Goal: Find specific fact: Find specific fact

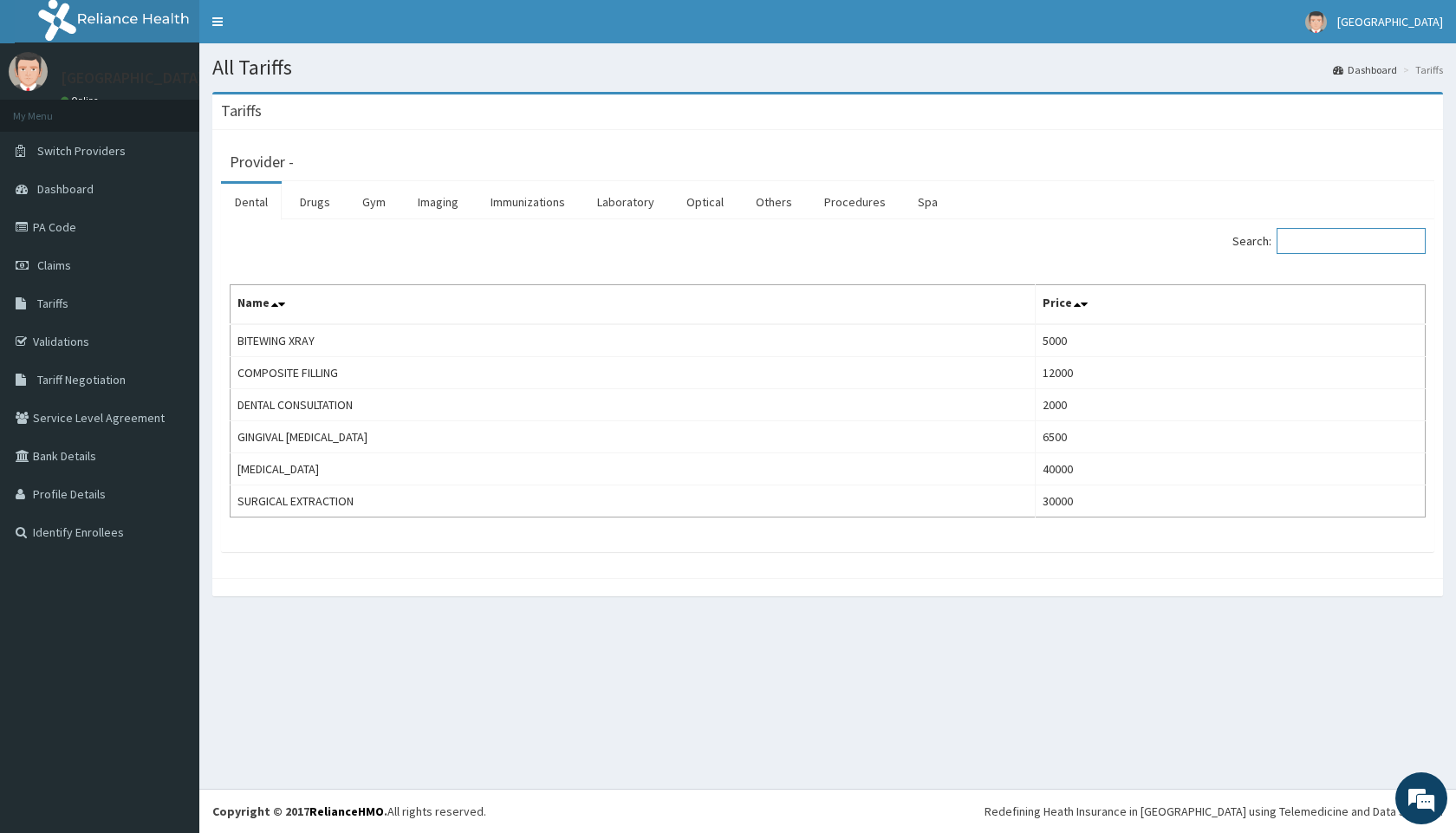
click at [1301, 242] on input "Search:" at bounding box center [1350, 240] width 149 height 26
paste input "HAEMORRHOID"
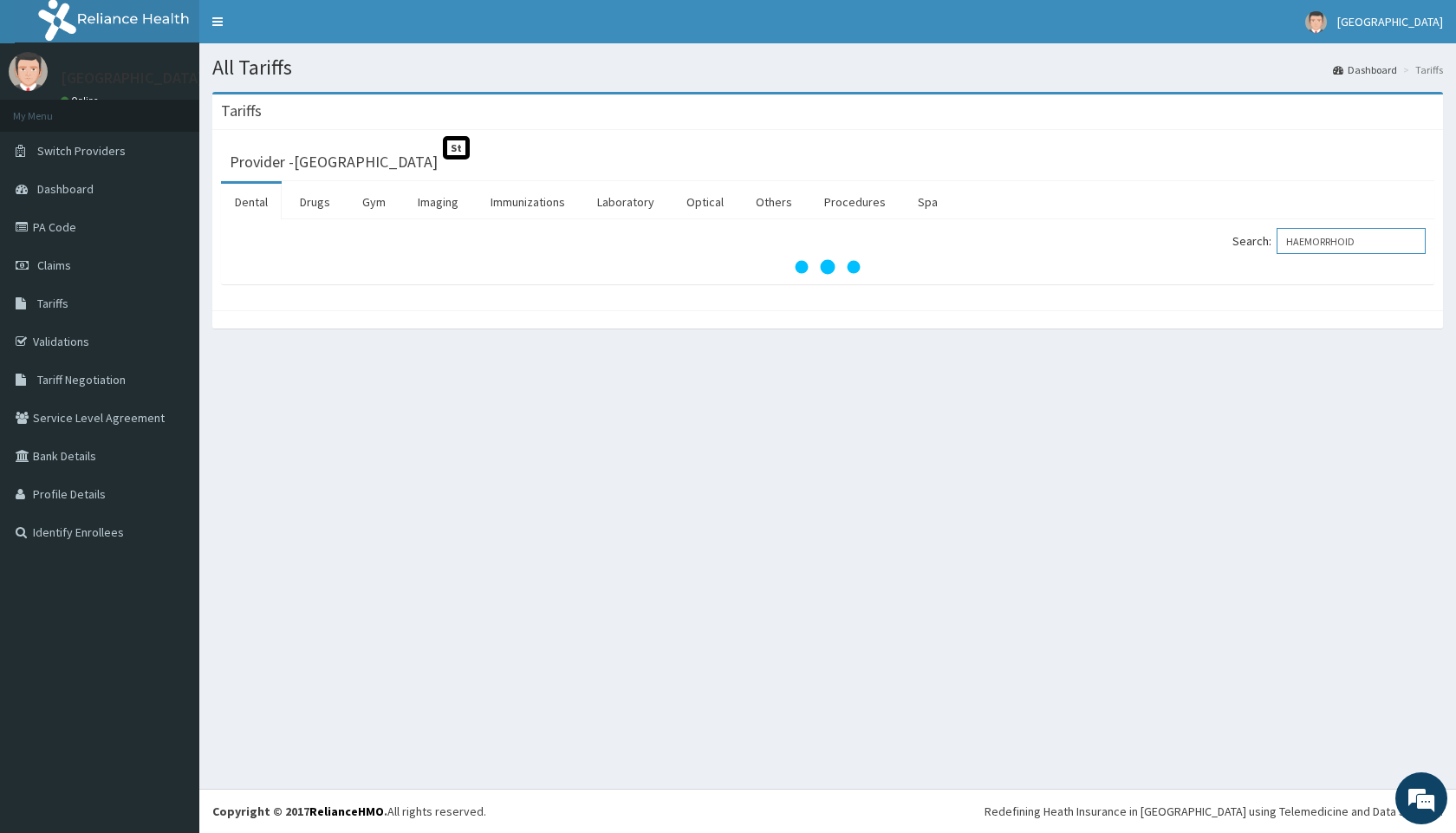
type input "HAEMORRHOID"
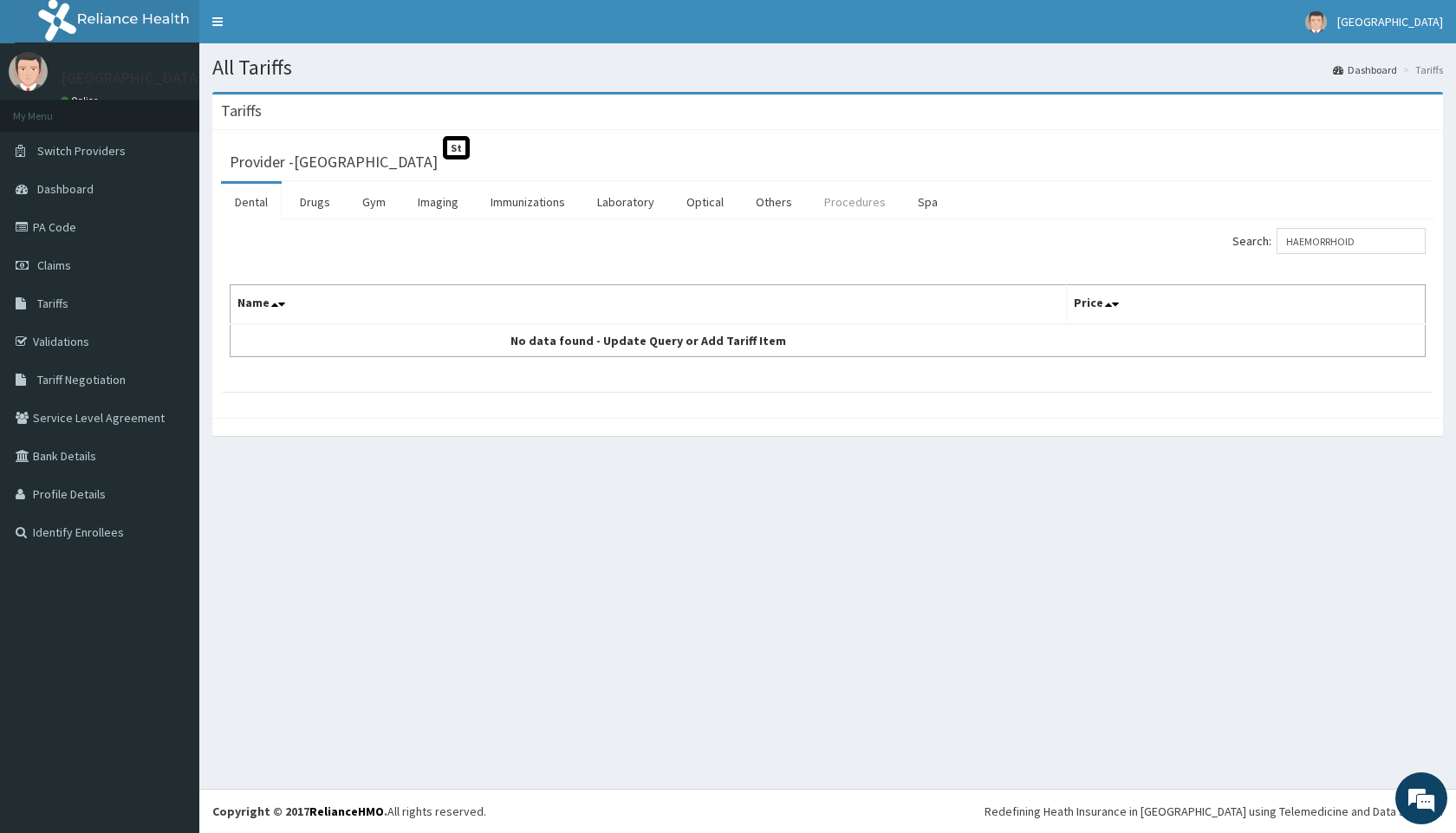
click at [848, 198] on link "Procedures" at bounding box center [855, 201] width 89 height 36
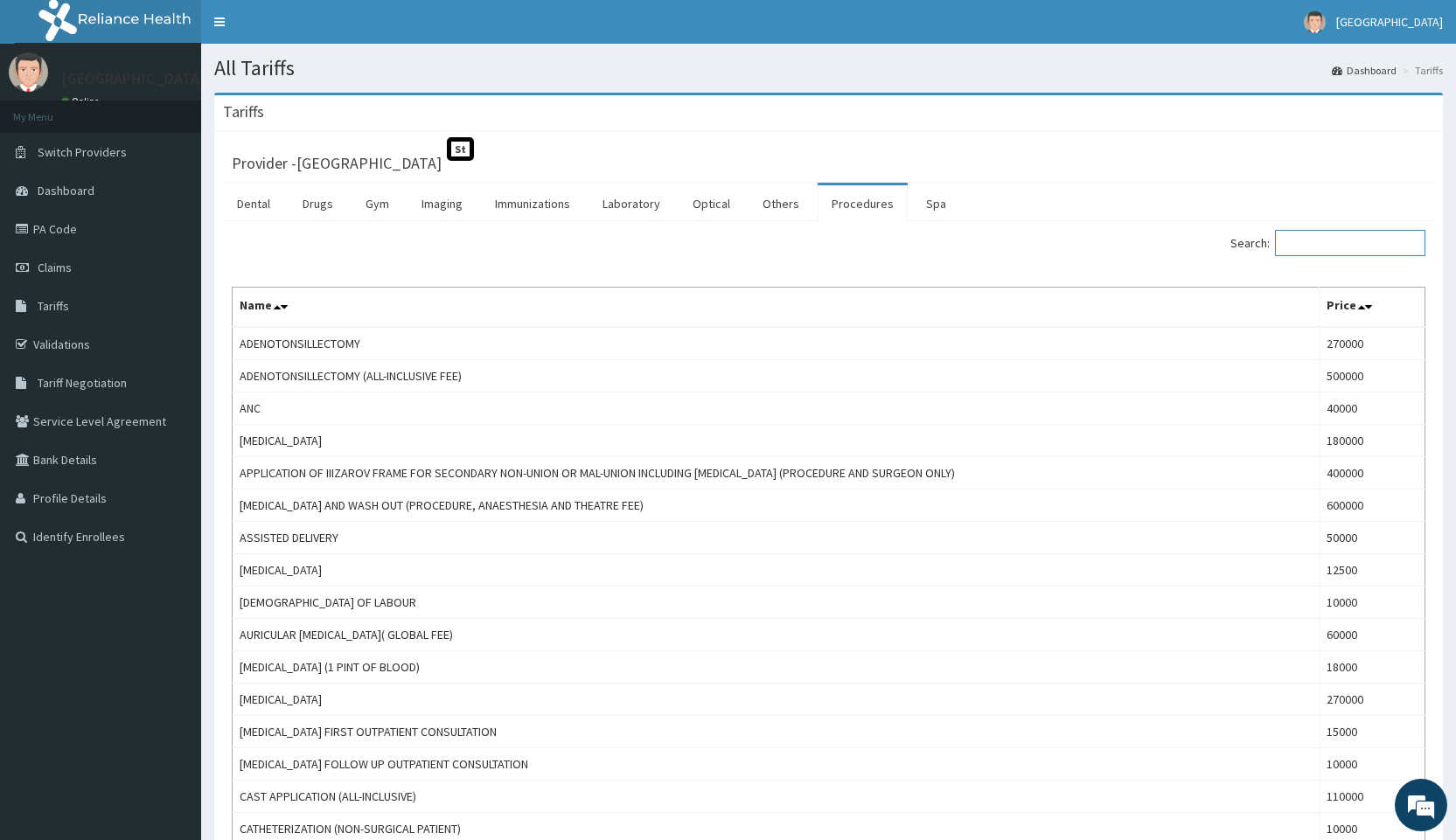
paste input "HAEMORRHOID"
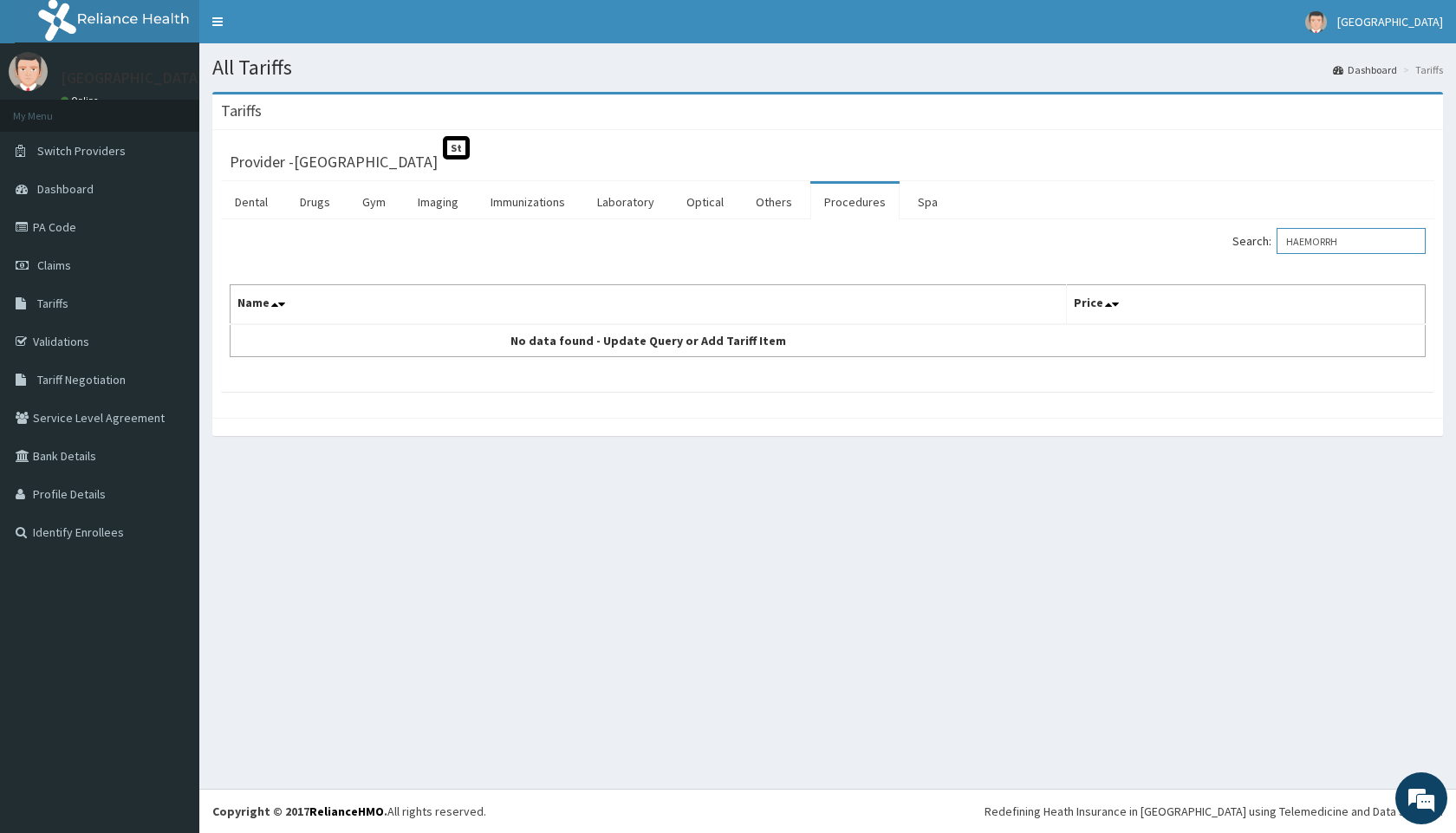
drag, startPoint x: 1364, startPoint y: 242, endPoint x: 1109, endPoint y: 239, distance: 255.0
click at [1135, 236] on div "Search: HAEMORRH" at bounding box center [1132, 243] width 585 height 30
paste input "ERNIORAPHY"
type input "HERNIO"
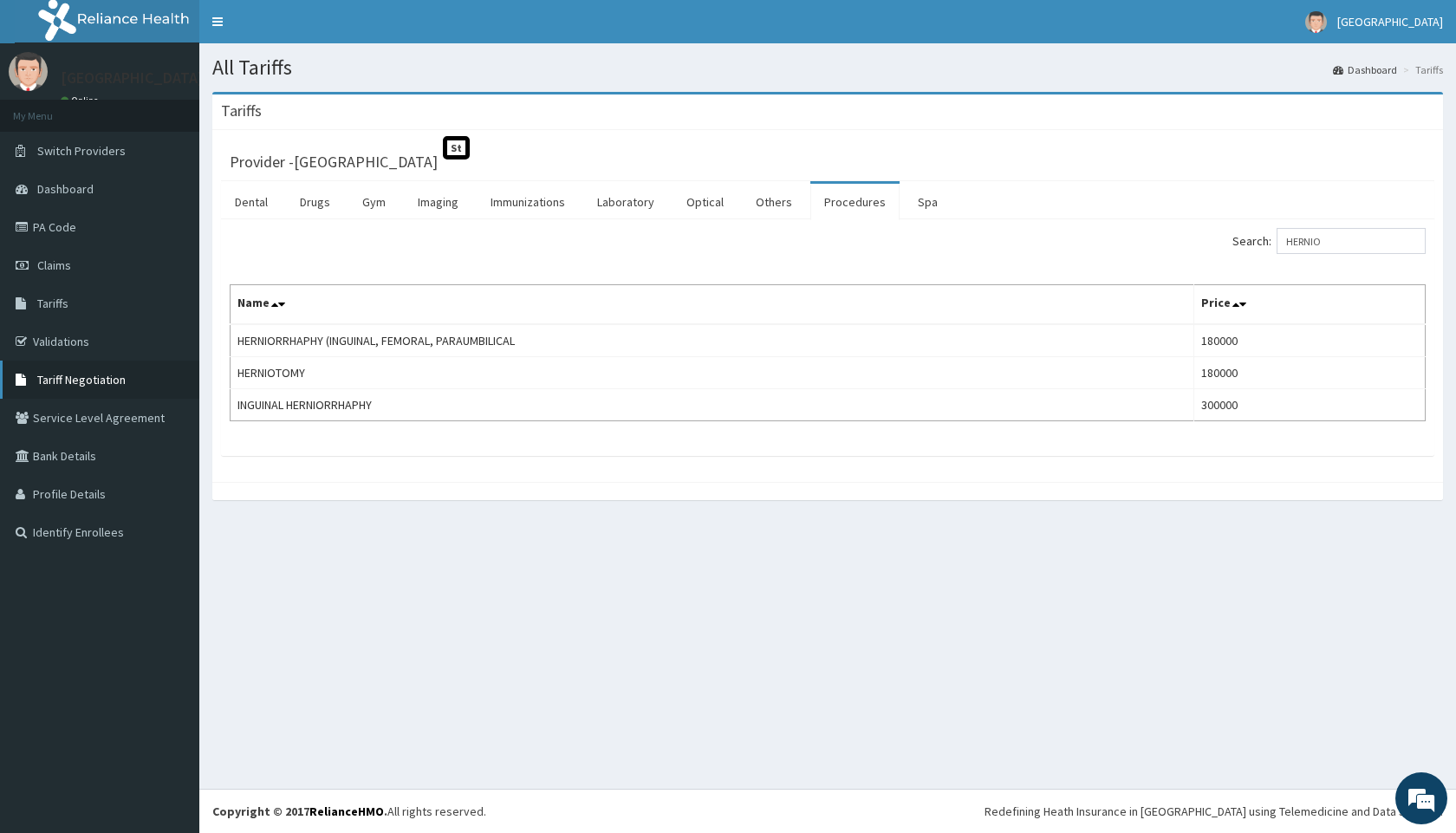
click at [72, 384] on span "Tariff Negotiation" at bounding box center [81, 380] width 88 height 16
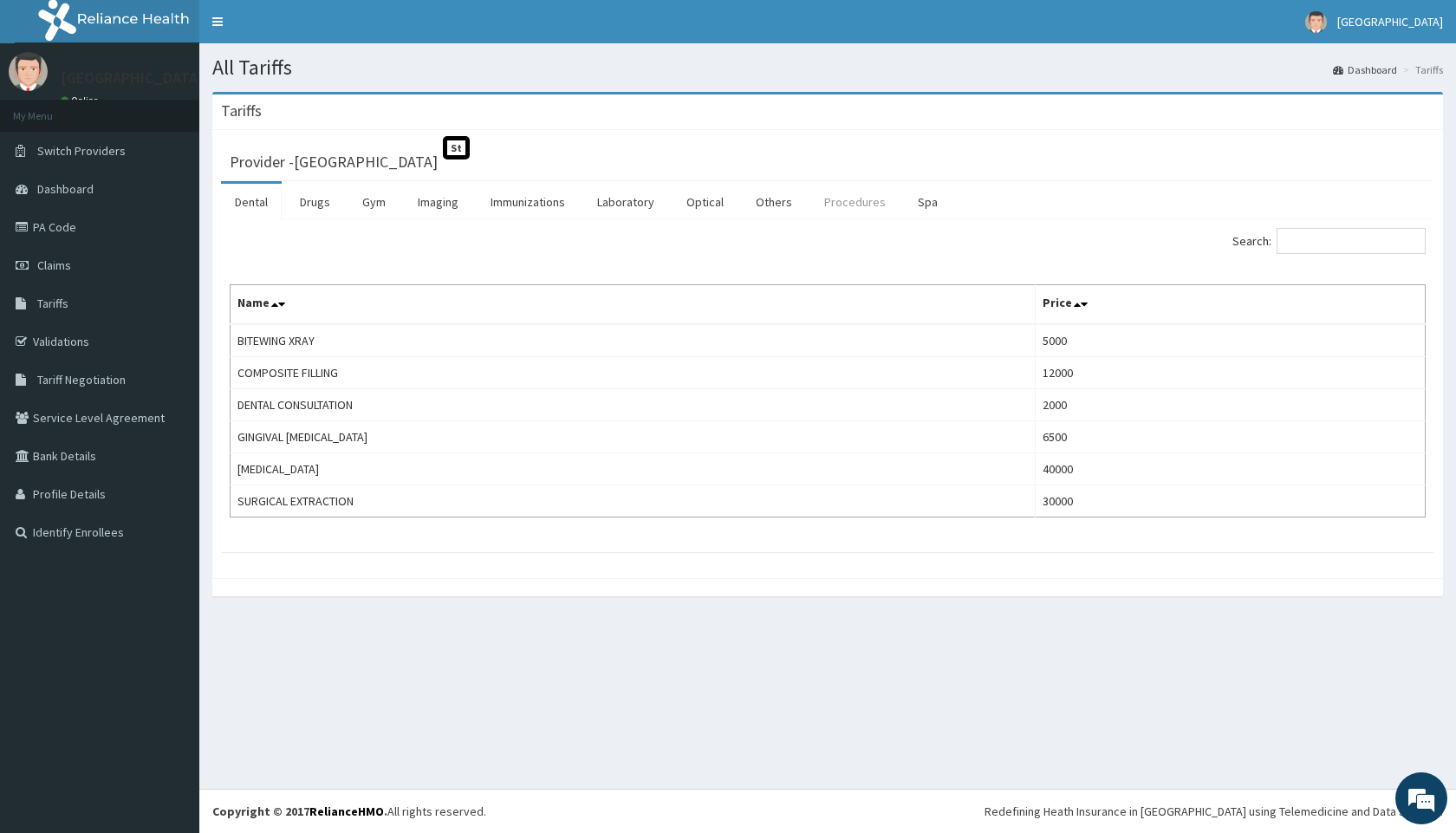
click at [825, 198] on link "Procedures" at bounding box center [855, 201] width 89 height 36
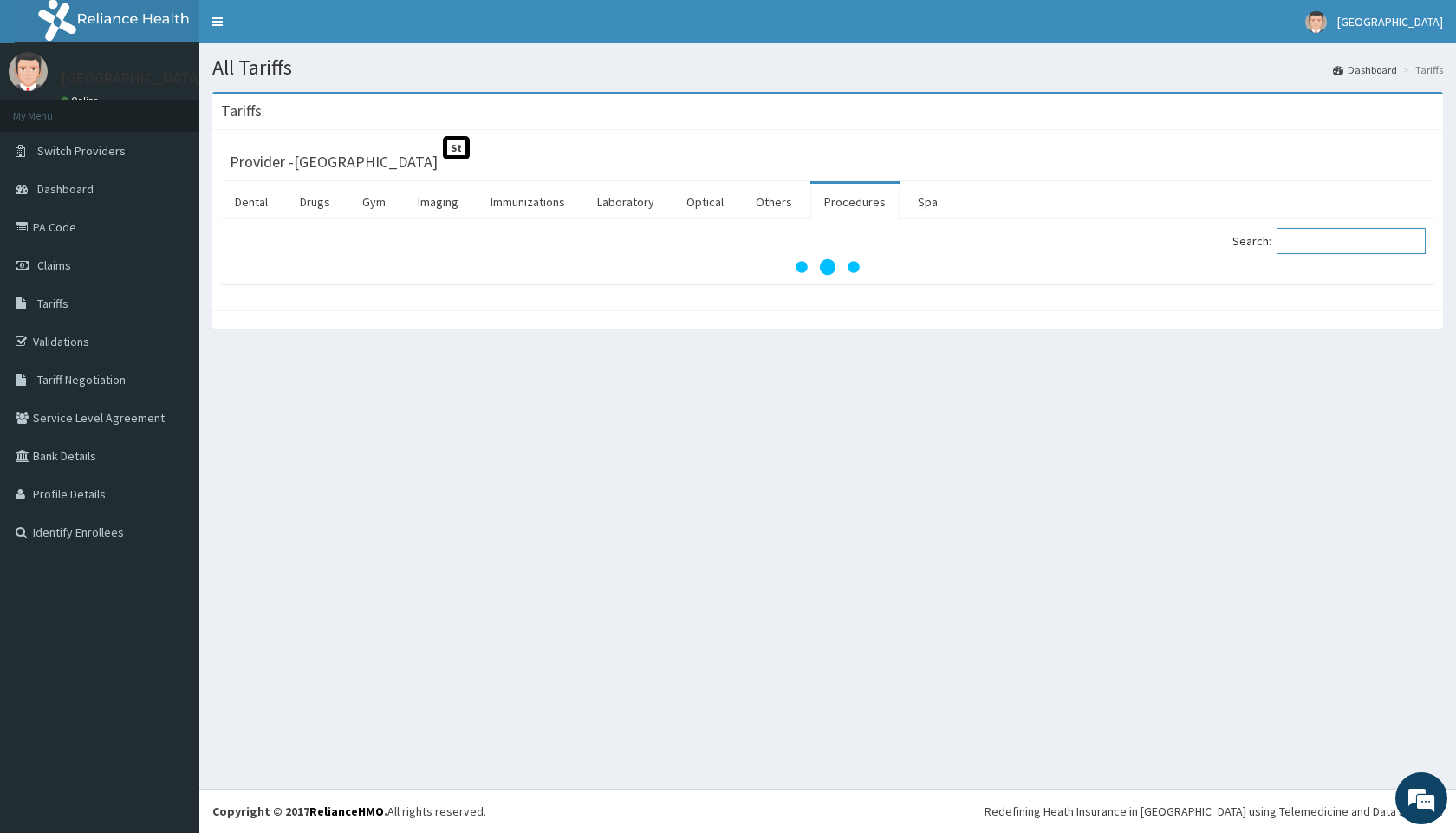
click at [1310, 233] on input "Search:" at bounding box center [1350, 240] width 149 height 26
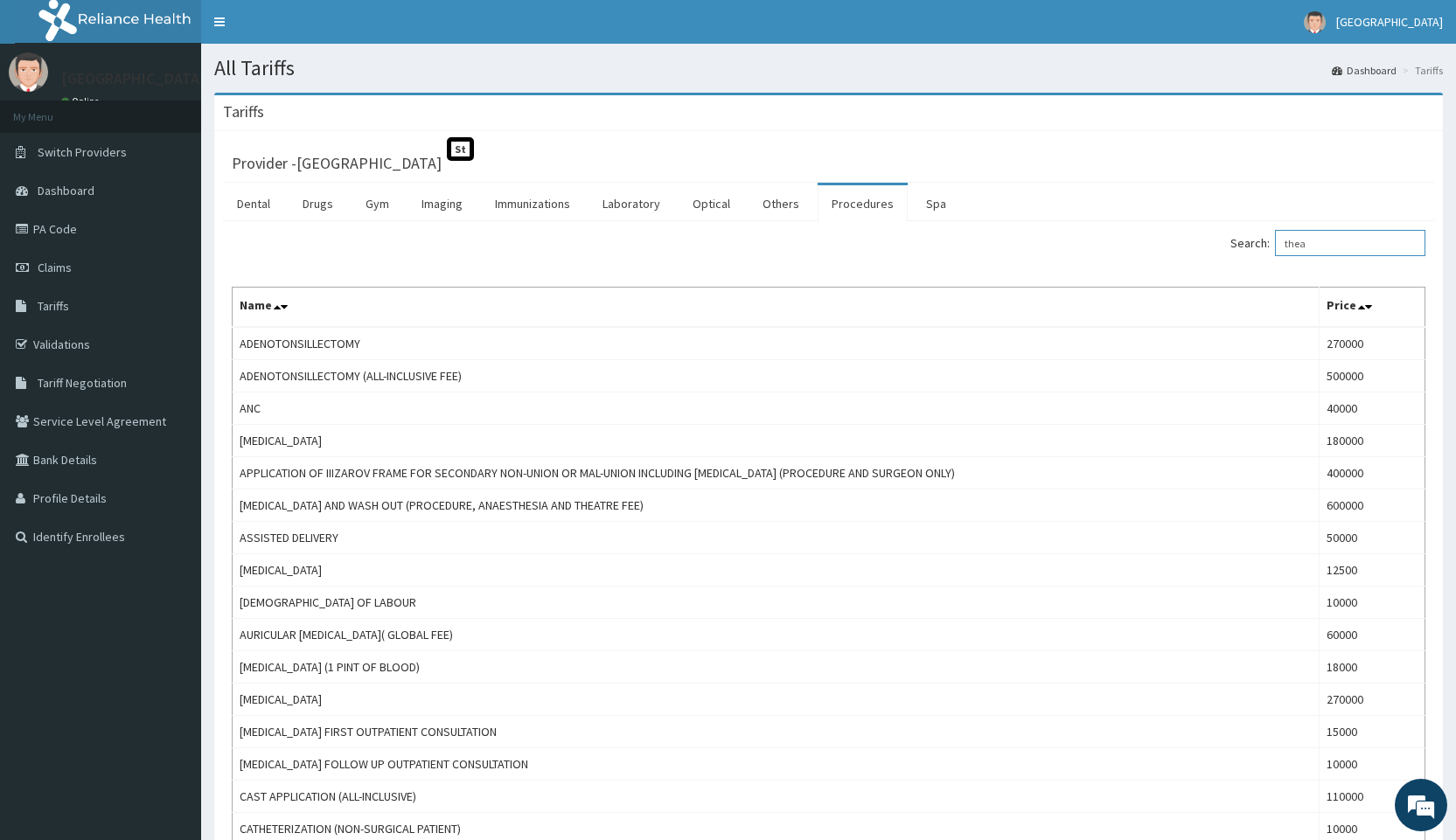
type input "theat"
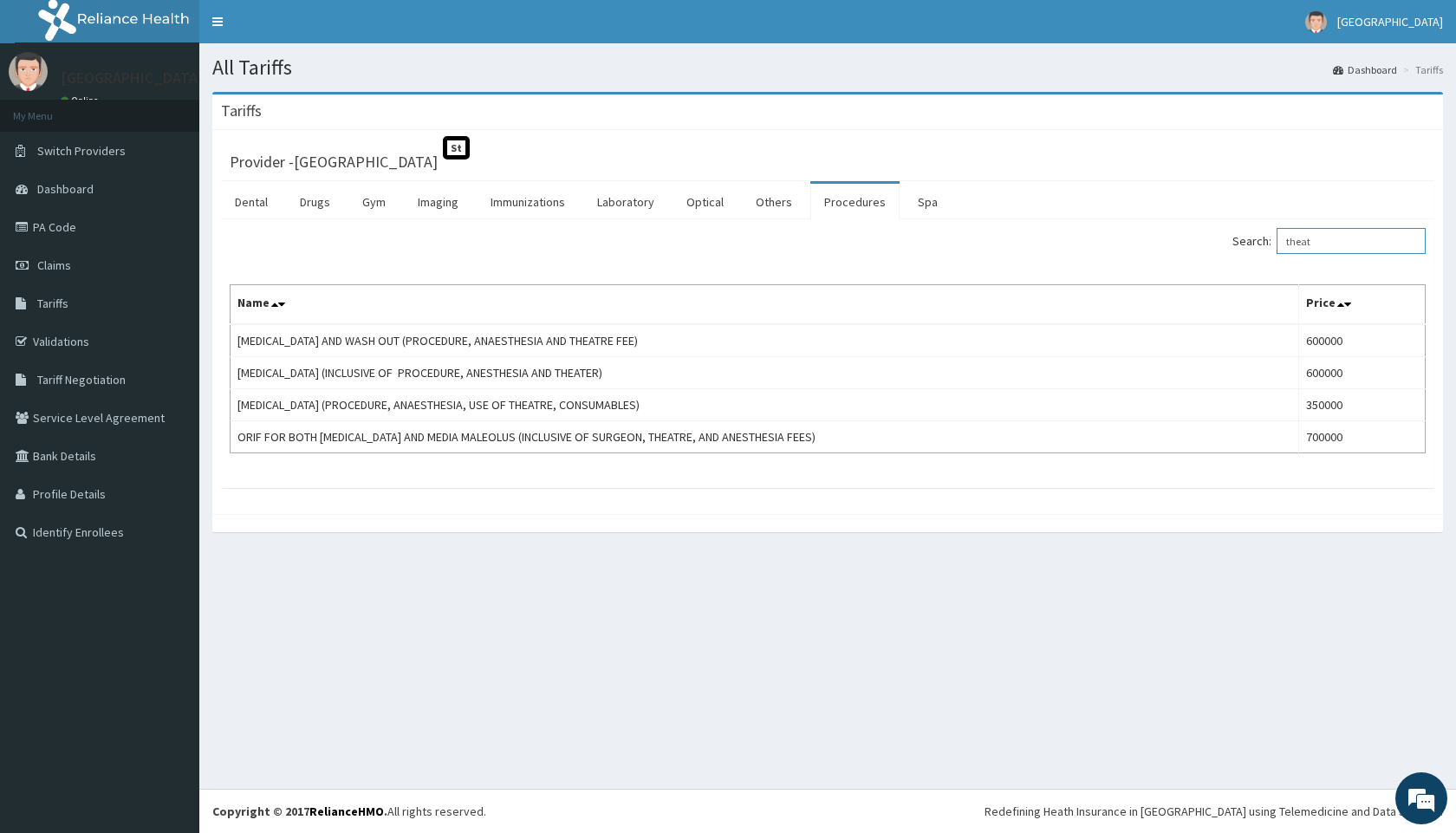
drag, startPoint x: 1361, startPoint y: 245, endPoint x: 1207, endPoint y: 263, distance: 155.0
click at [1225, 261] on div "Search: theat Name Price ARTHROTOMY AND WASH OUT (PROCEDURE, ANAESTHESIA AND TH…" at bounding box center [827, 340] width 1196 height 225
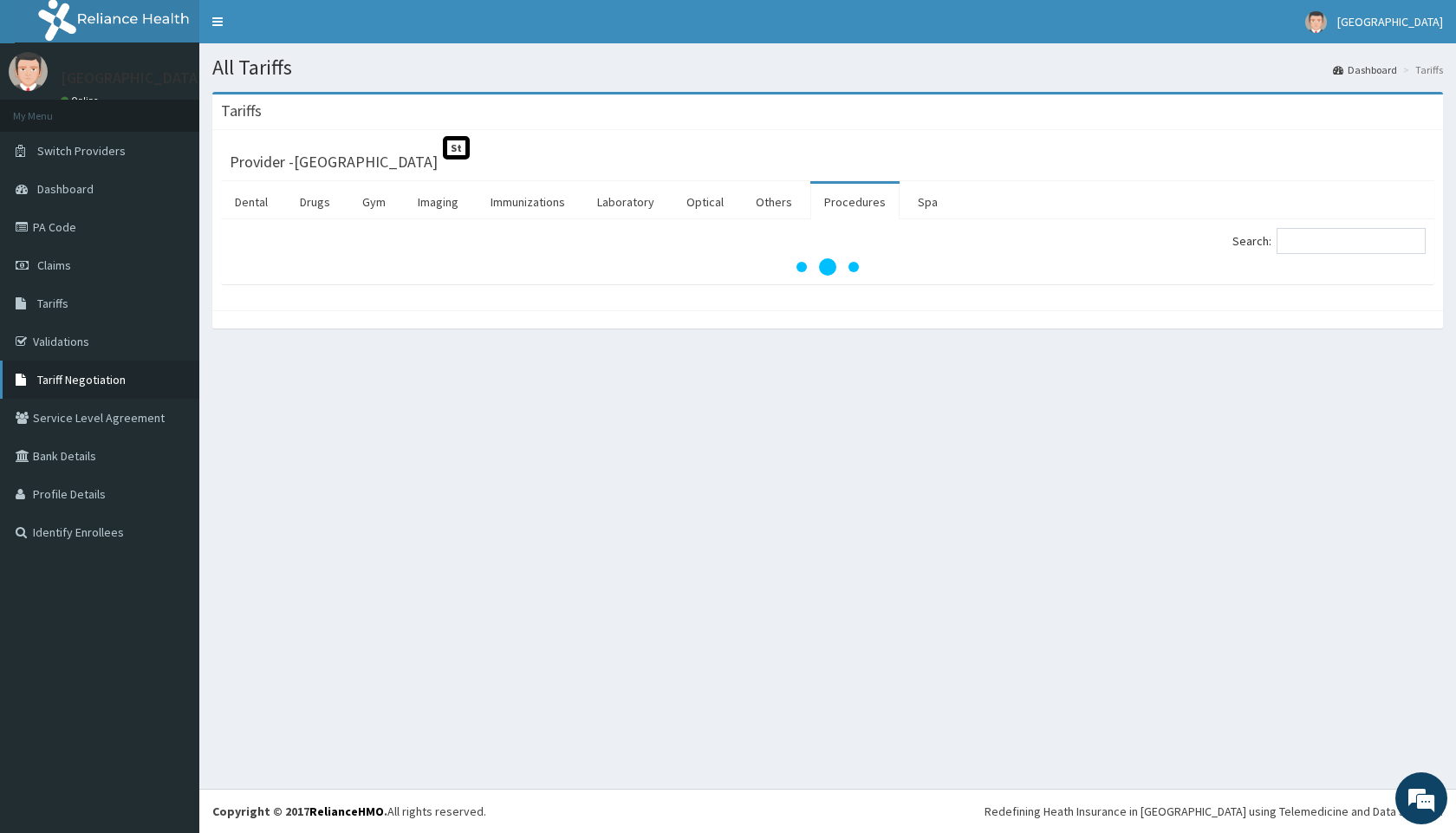
click at [81, 392] on link "Tariff Negotiation" at bounding box center [100, 379] width 199 height 38
